Goal: Find specific page/section: Find specific page/section

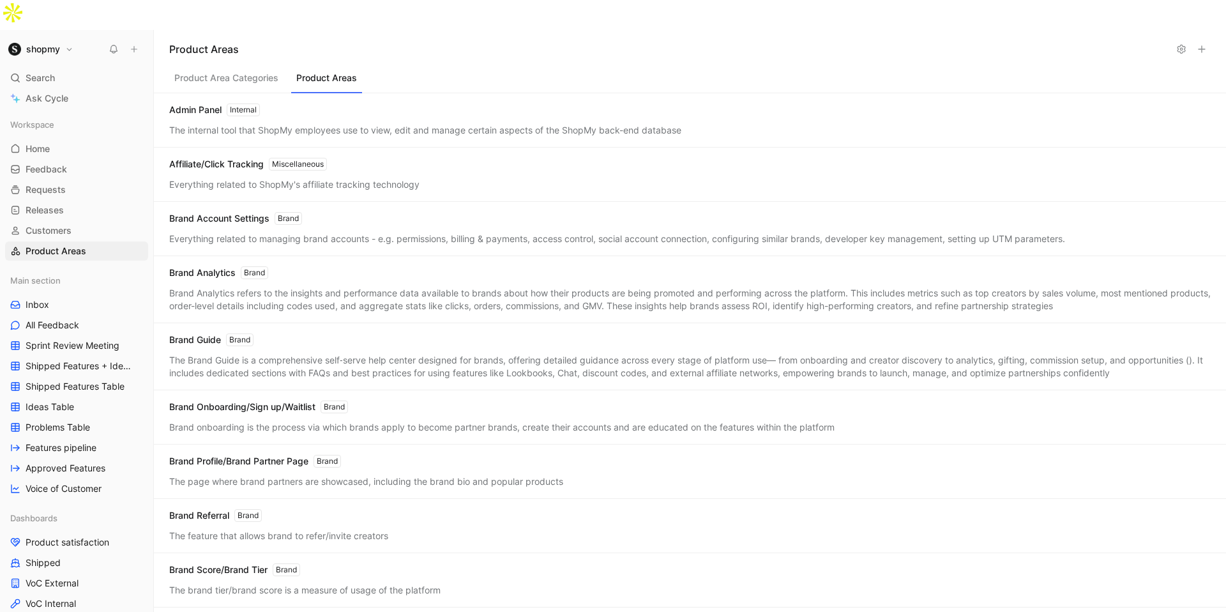
scroll to position [1930, 0]
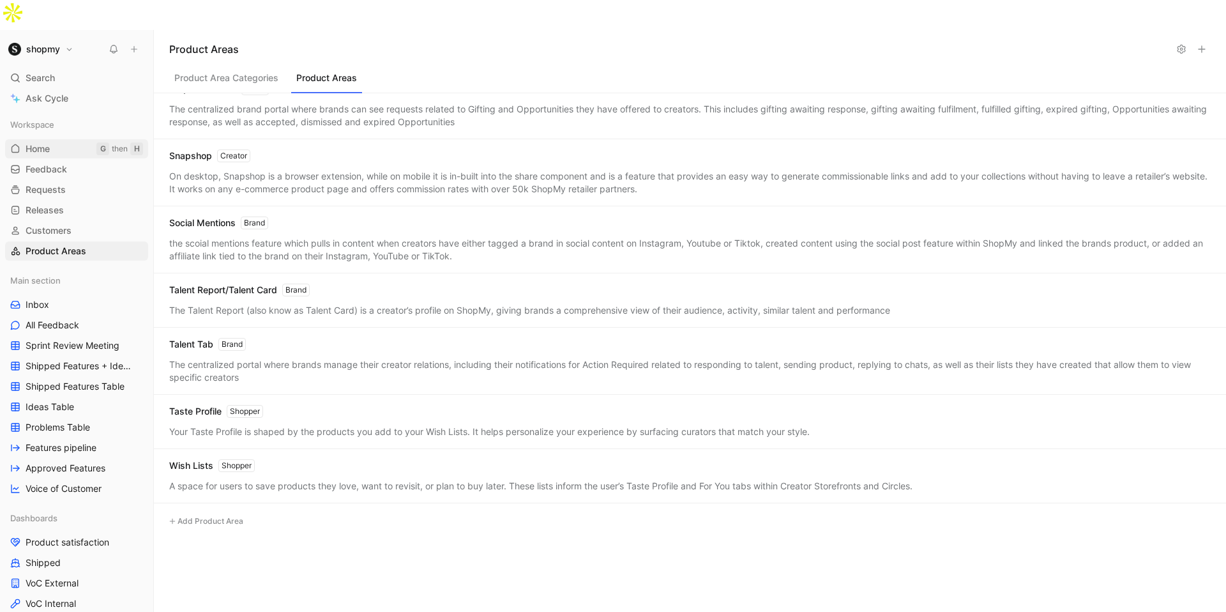
click at [52, 139] on link "Home G then H" at bounding box center [76, 148] width 143 height 19
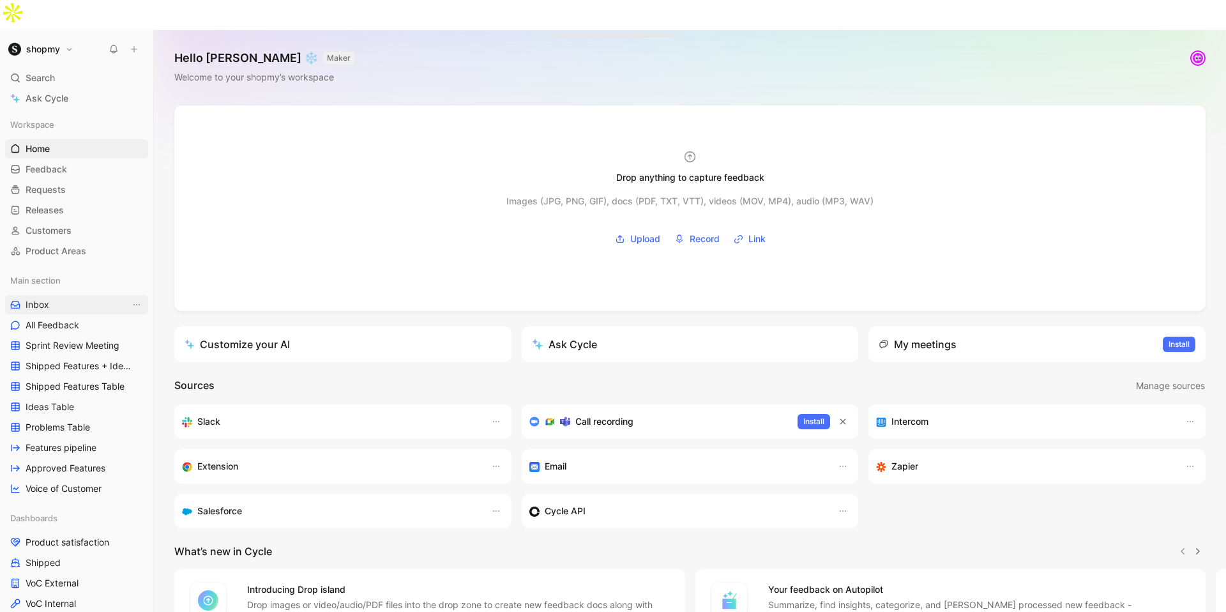
click at [62, 295] on link "Inbox" at bounding box center [76, 304] width 143 height 19
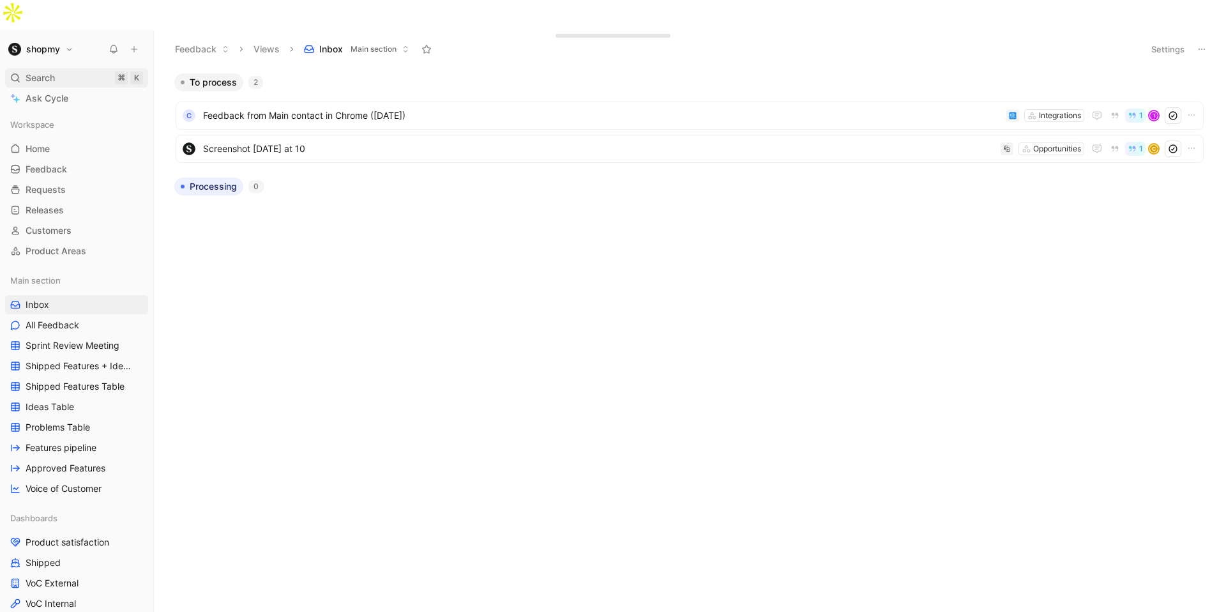
click at [61, 68] on div "Search ⌘ K" at bounding box center [76, 77] width 143 height 19
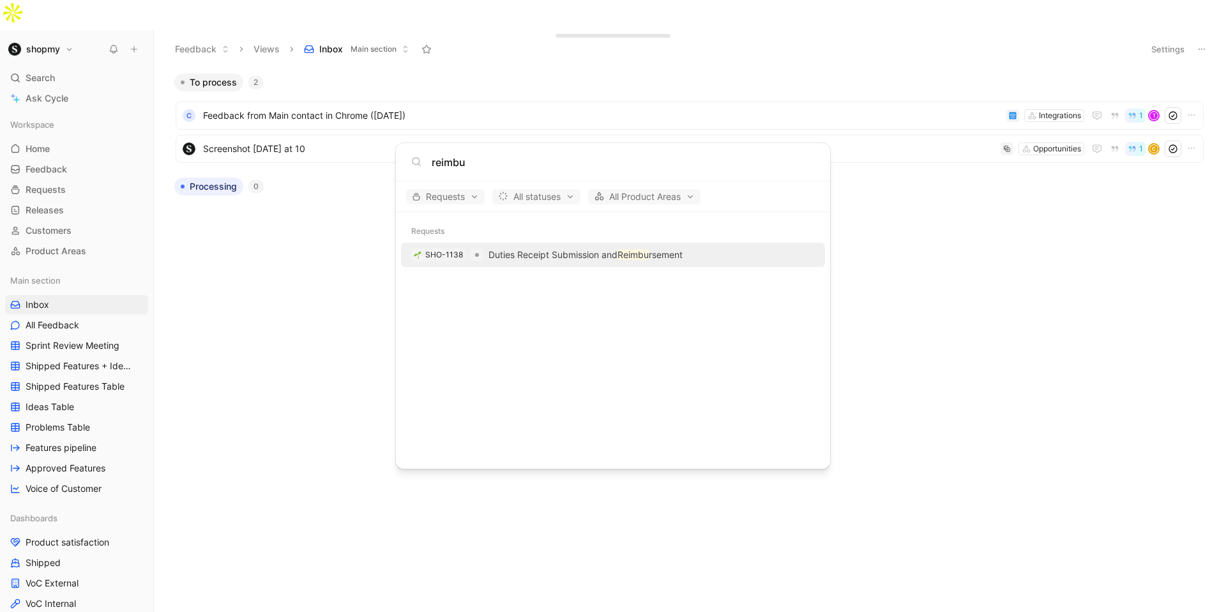
type input "reimbu"
click at [528, 256] on p "Duties Receipt Submission and Reimbu rsement" at bounding box center [585, 254] width 194 height 15
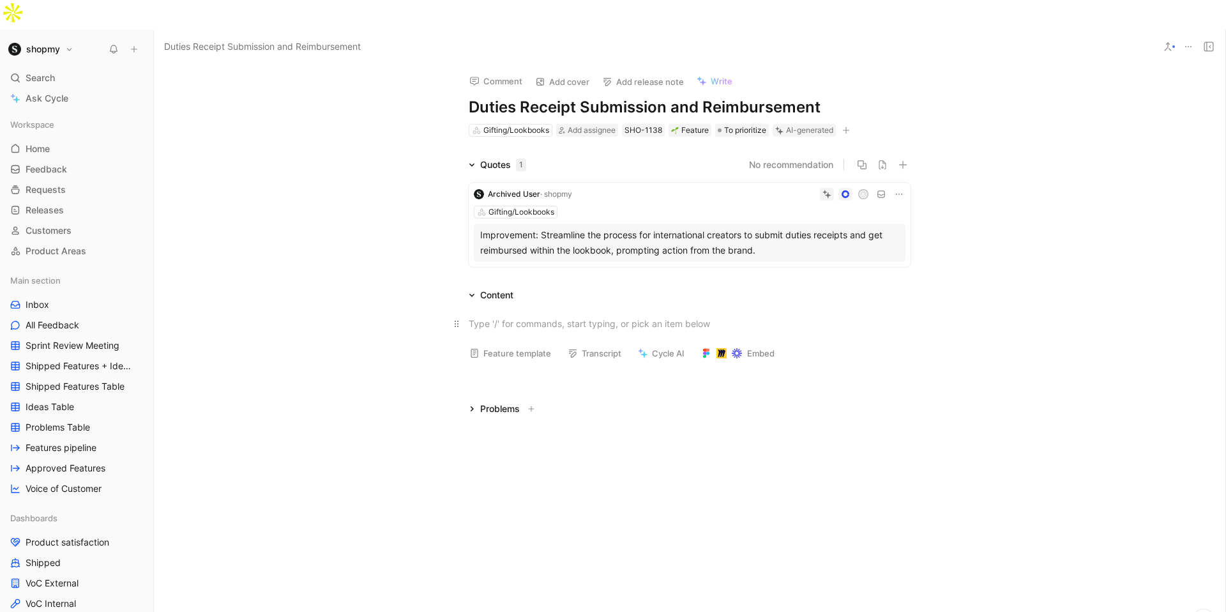
click at [539, 317] on div at bounding box center [690, 323] width 442 height 13
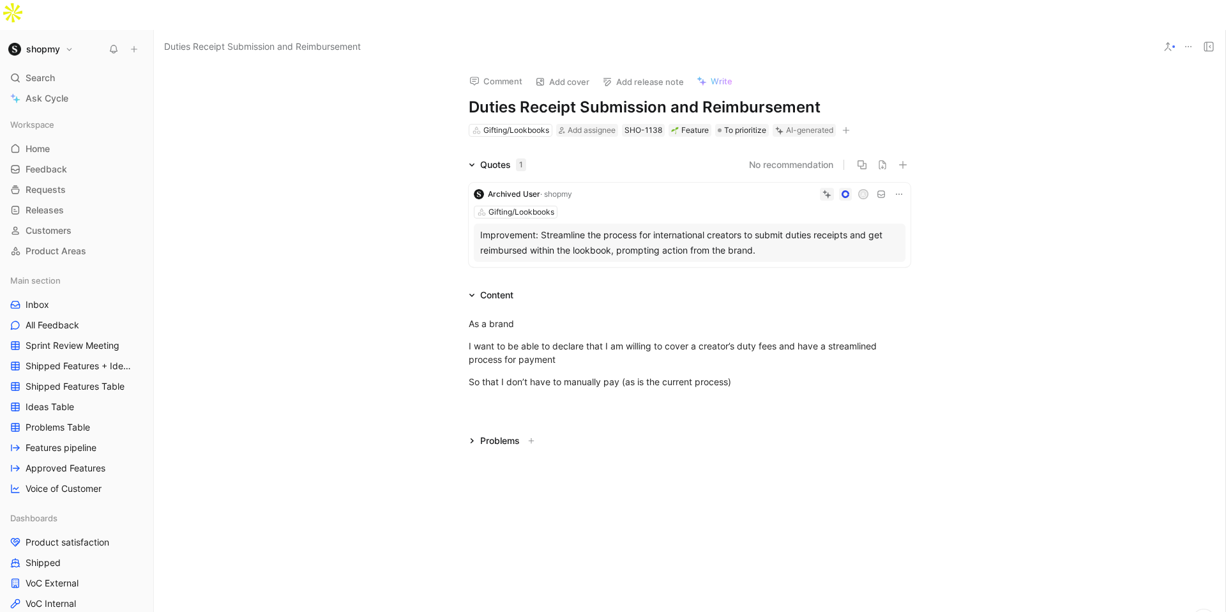
click at [483, 391] on div "Quotes 1 No recommendation Archived User · shopmy A Gifting/Lookbooks Improveme…" at bounding box center [689, 302] width 1071 height 291
click at [470, 389] on div "Quotes 1 No recommendation Archived User · shopmy A Gifting/Lookbooks Improveme…" at bounding box center [689, 302] width 1071 height 291
click at [469, 402] on div at bounding box center [689, 409] width 1071 height 15
click at [474, 450] on div "Comment Add cover Add release note Write Duties Receipt Submission and Reimburs…" at bounding box center [689, 352] width 1071 height 578
click at [474, 402] on div at bounding box center [689, 409] width 1071 height 15
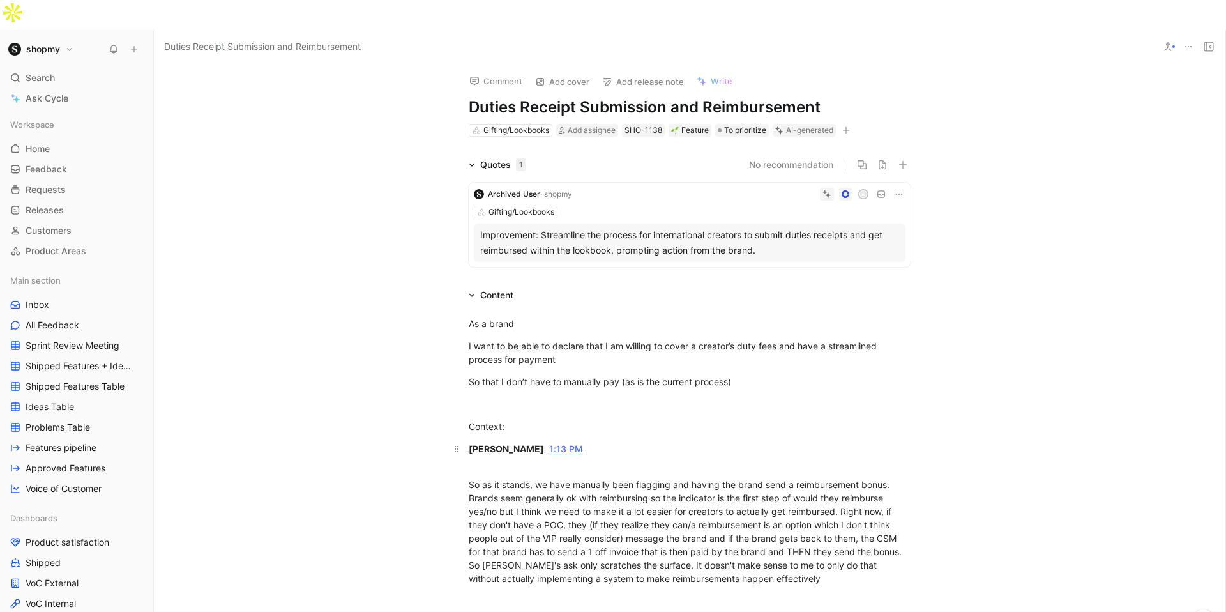
drag, startPoint x: 633, startPoint y: 425, endPoint x: 558, endPoint y: 421, distance: 75.4
click at [632, 442] on div "[PERSON_NAME] 1:13 PM" at bounding box center [690, 455] width 442 height 27
click at [493, 443] on span "[PERSON_NAME]" at bounding box center [506, 448] width 75 height 11
drag, startPoint x: 625, startPoint y: 426, endPoint x: 458, endPoint y: 421, distance: 167.4
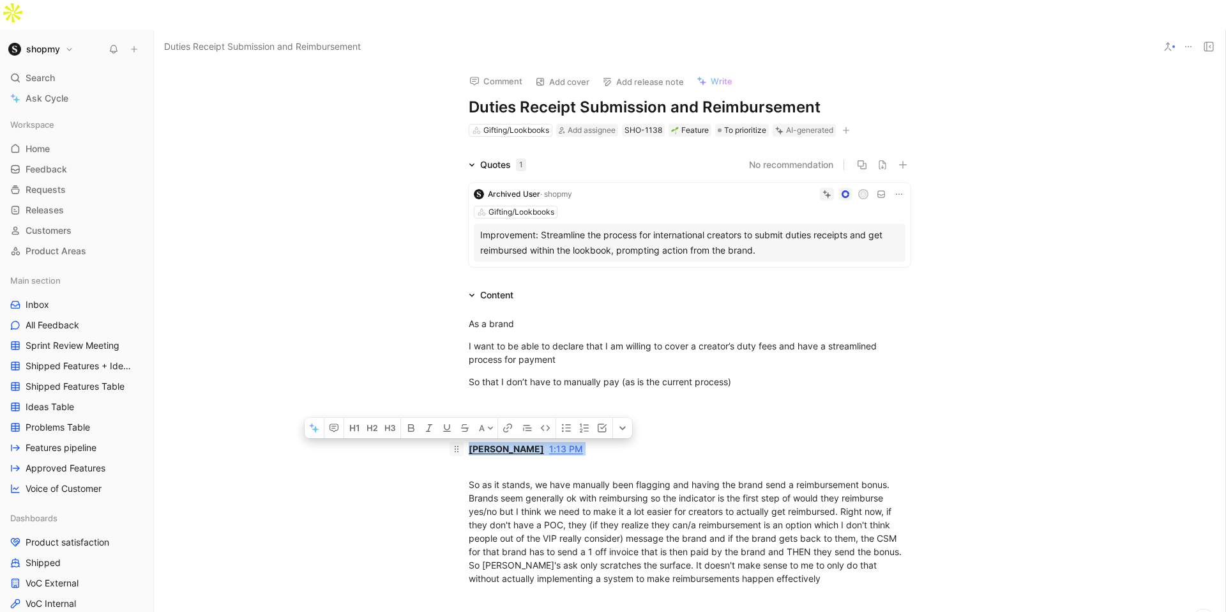
click at [458, 438] on p "[PERSON_NAME] 1:13 PM" at bounding box center [689, 455] width 490 height 34
